Goal: Transaction & Acquisition: Purchase product/service

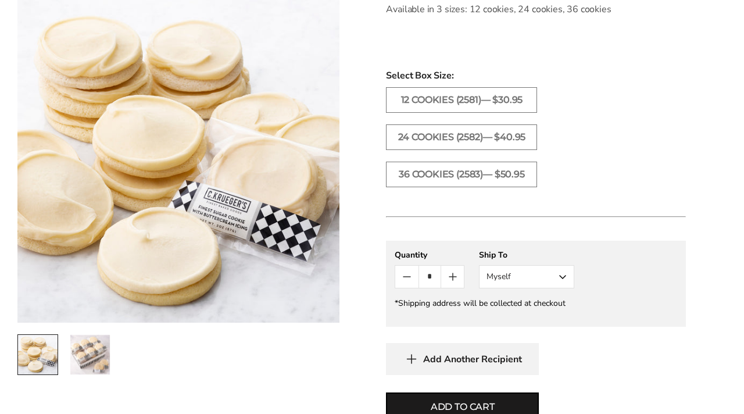
scroll to position [590, 0]
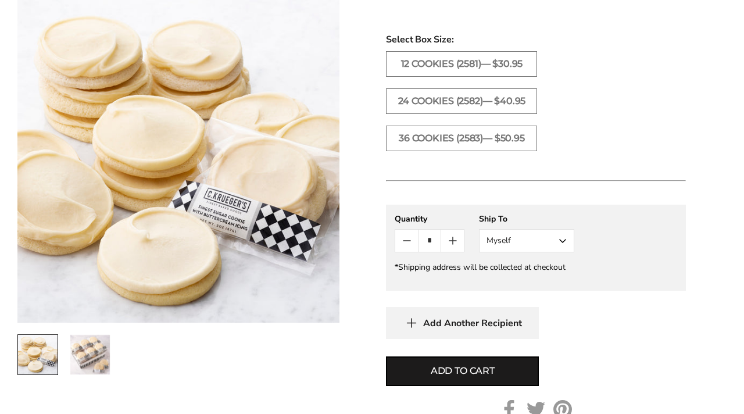
click at [78, 352] on img "2 / 2" at bounding box center [90, 354] width 40 height 40
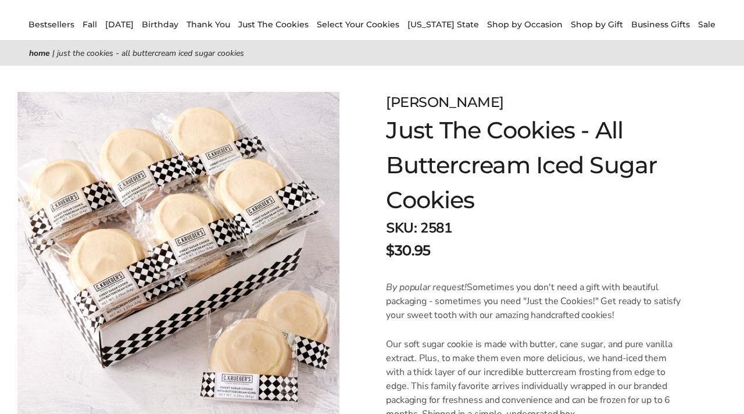
scroll to position [28, 0]
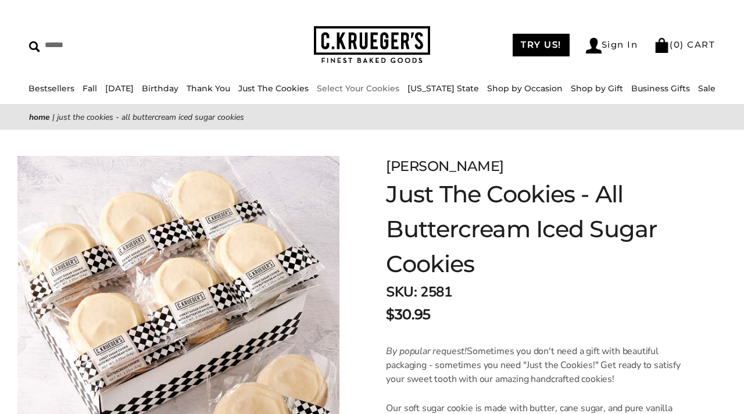
click at [384, 88] on link "Select Your Cookies" at bounding box center [358, 88] width 83 height 10
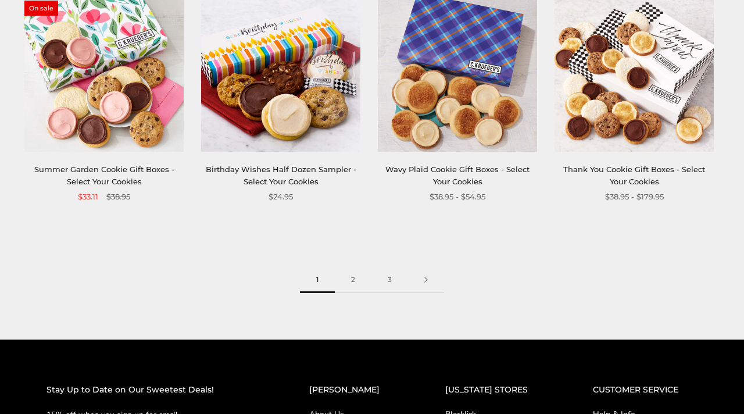
scroll to position [1490, 0]
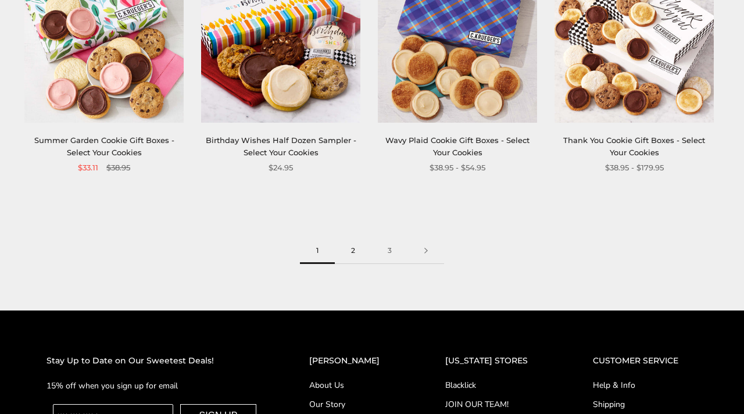
click at [348, 250] on link "2" at bounding box center [353, 251] width 37 height 26
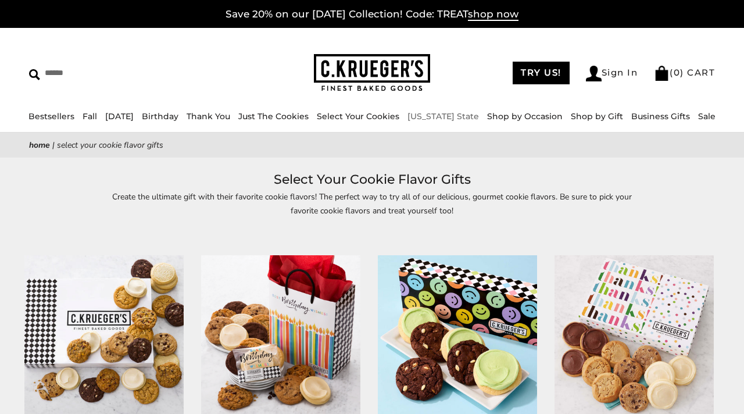
click at [452, 117] on link "[US_STATE] State" at bounding box center [442, 116] width 71 height 10
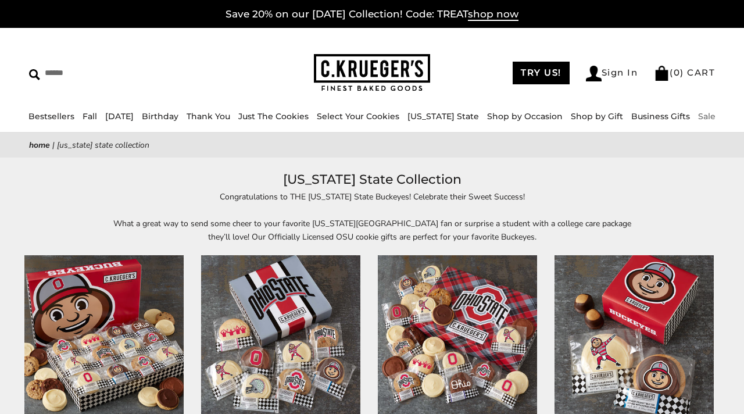
click at [705, 118] on ul "Bestsellers Fall NEW! Cozy Autumn Fall Celebration Watercolor Pumpkin Fall Plai…" at bounding box center [372, 121] width 744 height 25
click at [699, 118] on link "Sale" at bounding box center [706, 116] width 17 height 10
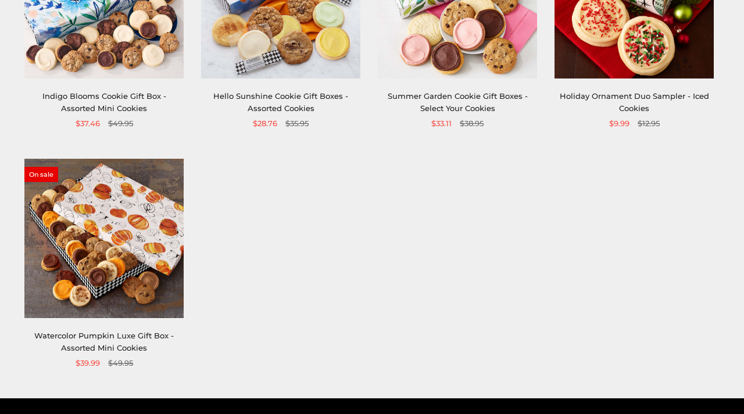
scroll to position [334, 0]
